Goal: Task Accomplishment & Management: Use online tool/utility

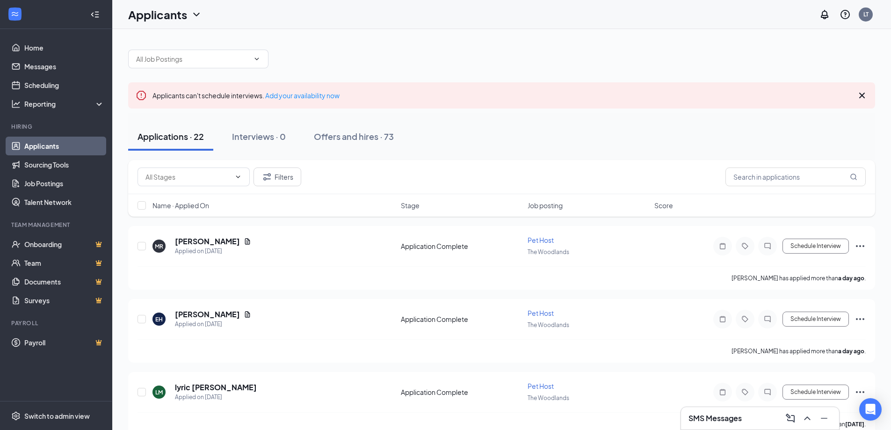
click at [731, 424] on div "SMS Messages" at bounding box center [760, 418] width 143 height 15
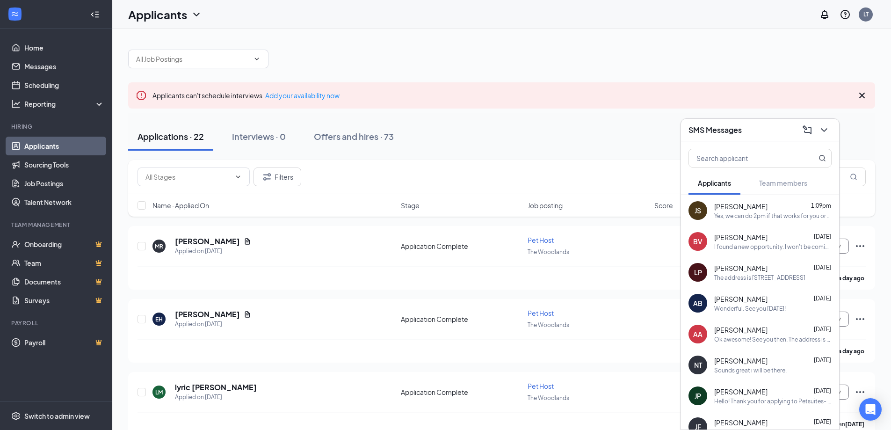
click at [760, 127] on div "SMS Messages" at bounding box center [760, 130] width 143 height 15
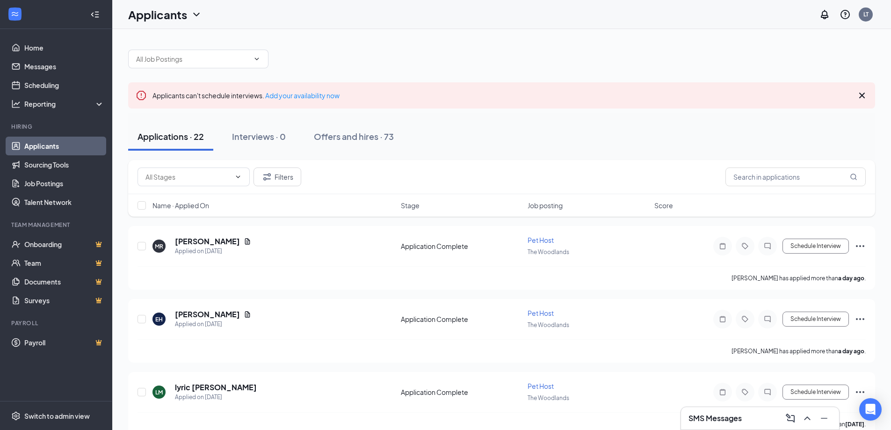
click at [740, 420] on h3 "SMS Messages" at bounding box center [715, 418] width 53 height 10
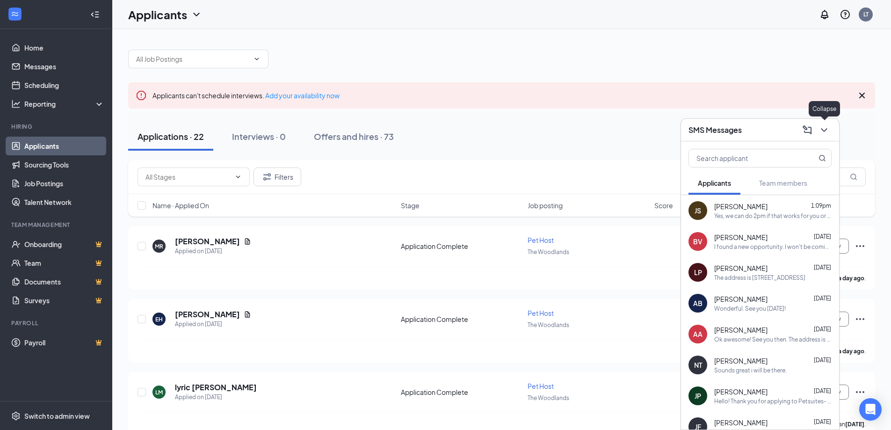
click at [828, 128] on icon "ChevronDown" at bounding box center [824, 129] width 11 height 11
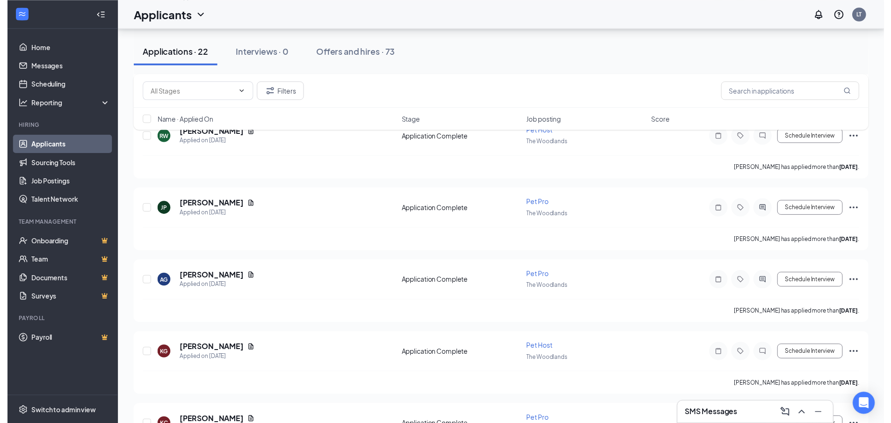
scroll to position [1404, 0]
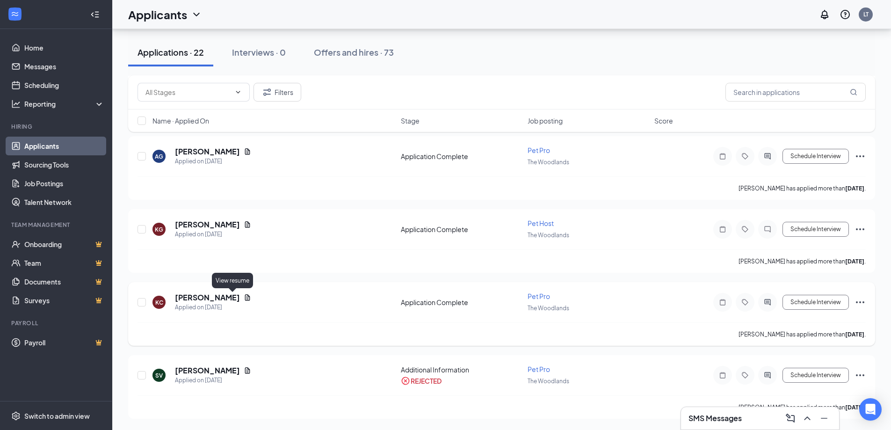
click at [245, 299] on icon "Document" at bounding box center [247, 297] width 5 height 6
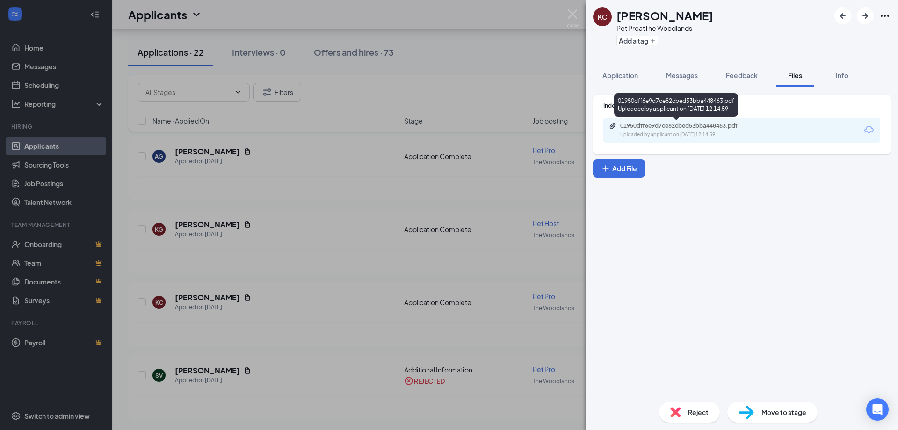
click at [721, 129] on div "01950dff6e9d7ce82cbed53bba448463.pdf" at bounding box center [685, 125] width 131 height 7
click at [574, 20] on img at bounding box center [573, 18] width 12 height 18
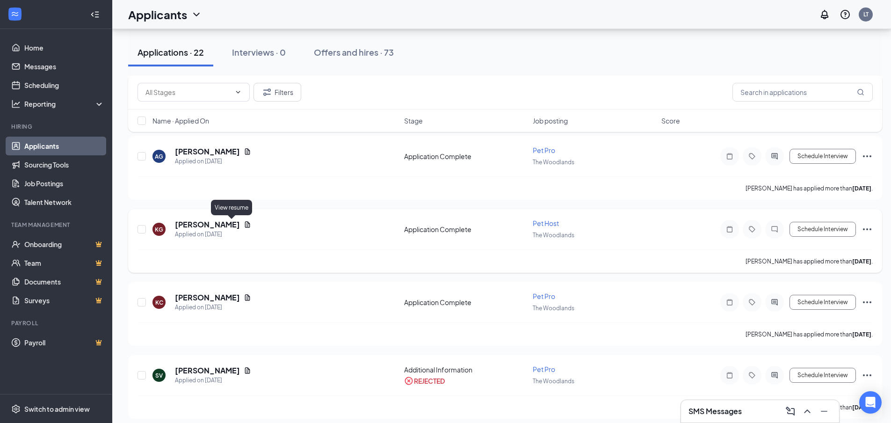
click at [245, 225] on icon "Document" at bounding box center [247, 224] width 5 height 6
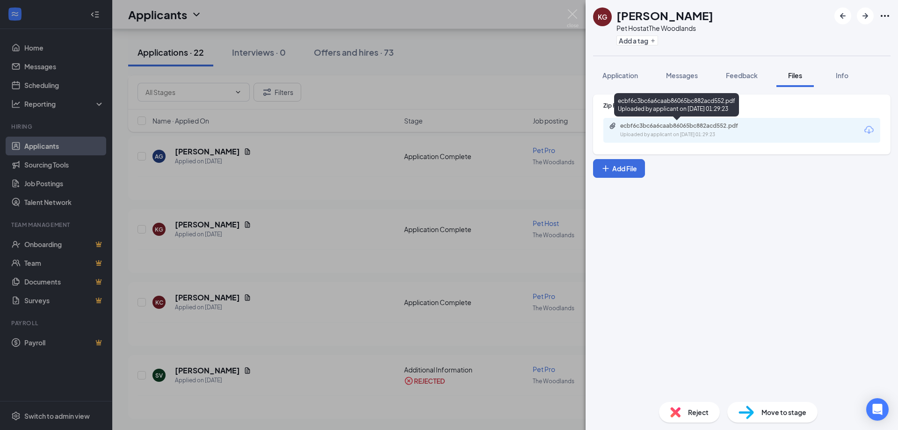
click at [753, 130] on div "ecbf6c3bc6a6caab86065bc882acd552.pdf Uploaded by applicant on Sep 02, 2025 at 0…" at bounding box center [685, 130] width 152 height 16
click at [576, 17] on img at bounding box center [573, 18] width 12 height 18
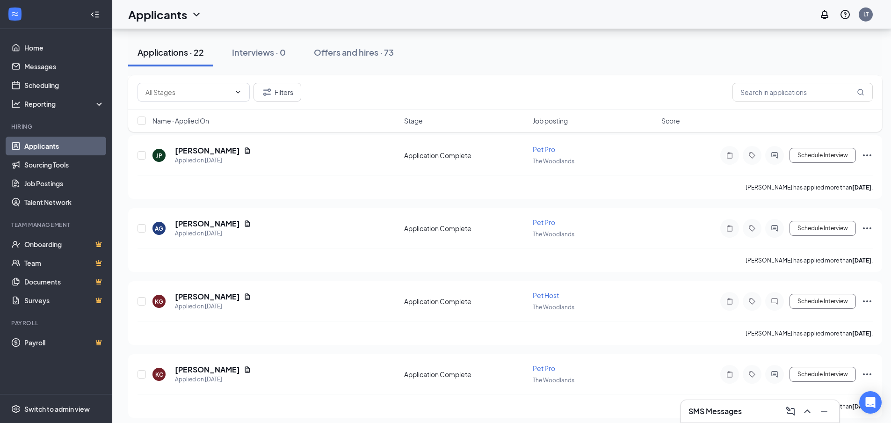
scroll to position [1263, 0]
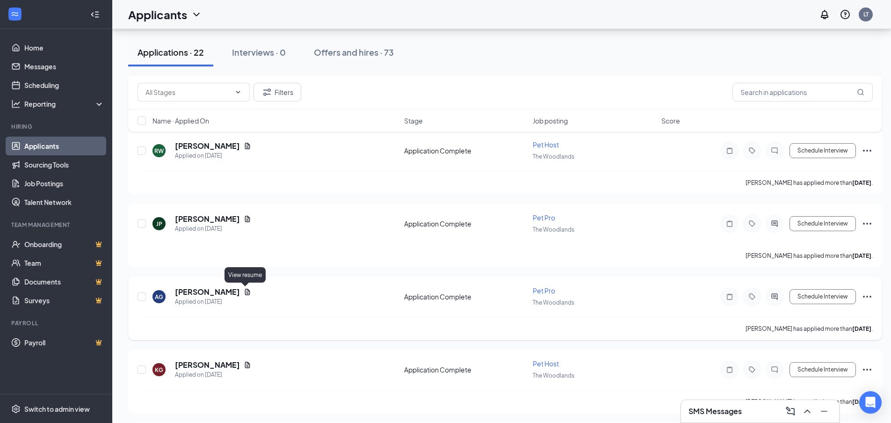
click at [247, 292] on icon "Document" at bounding box center [247, 291] width 7 height 7
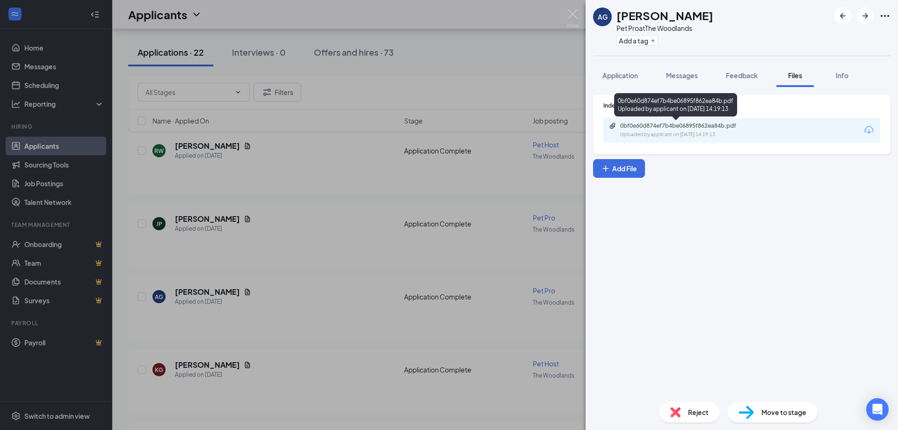
click at [727, 137] on div "Uploaded by applicant on Sep 03, 2025 at 14:19:13" at bounding box center [690, 134] width 140 height 7
click at [574, 20] on img at bounding box center [573, 18] width 12 height 18
